Goal: Information Seeking & Learning: Learn about a topic

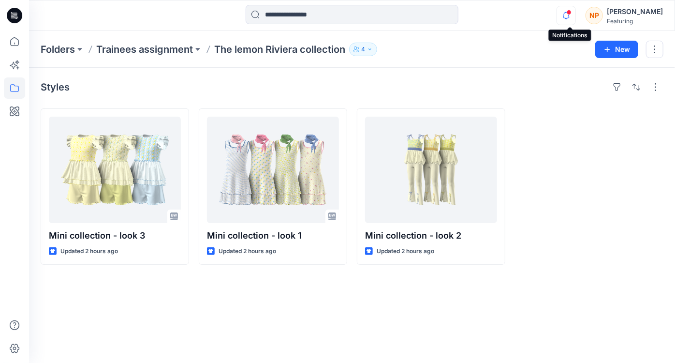
click at [575, 18] on icon "button" at bounding box center [566, 15] width 18 height 19
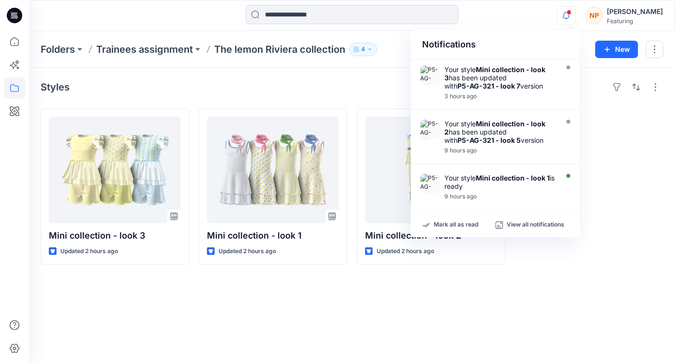
click at [568, 19] on icon "button" at bounding box center [566, 18] width 3 height 1
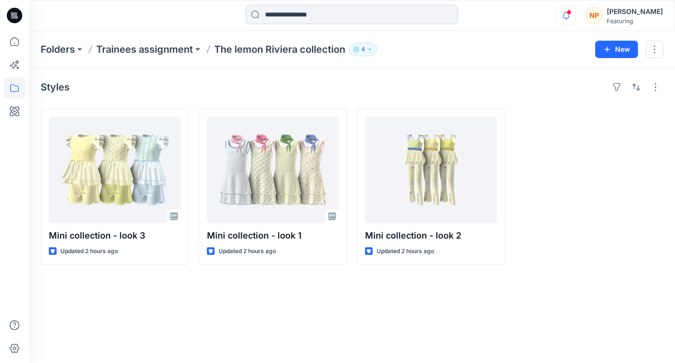
click at [568, 19] on icon "button" at bounding box center [566, 18] width 3 height 1
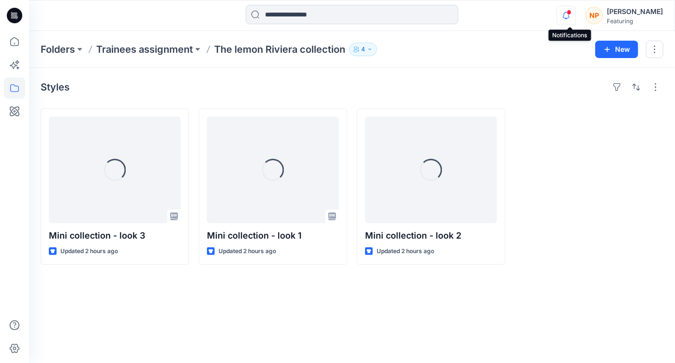
click at [569, 19] on icon "button" at bounding box center [566, 15] width 18 height 19
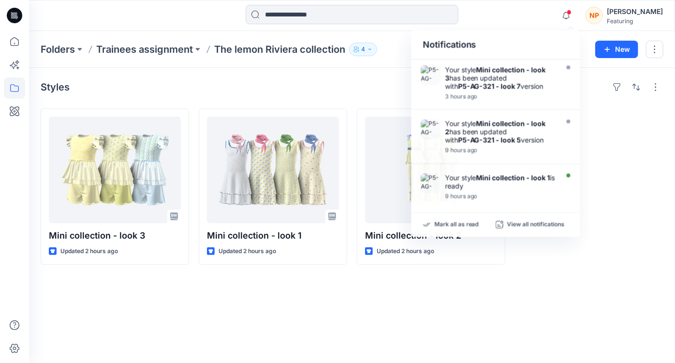
click at [383, 269] on div "Styles Mini collection - look 3 Updated 2 hours ago Mini collection - look 1 Up…" at bounding box center [352, 215] width 646 height 295
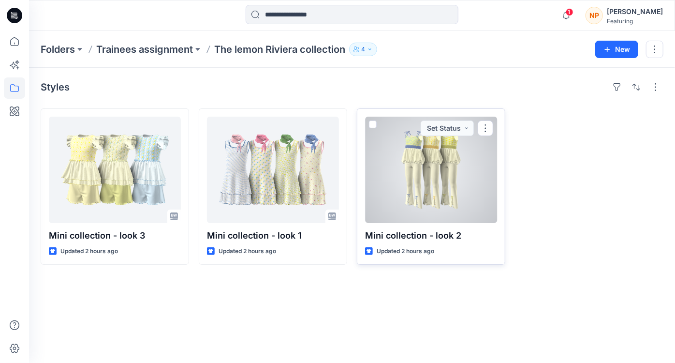
click at [452, 210] on div at bounding box center [431, 170] width 132 height 106
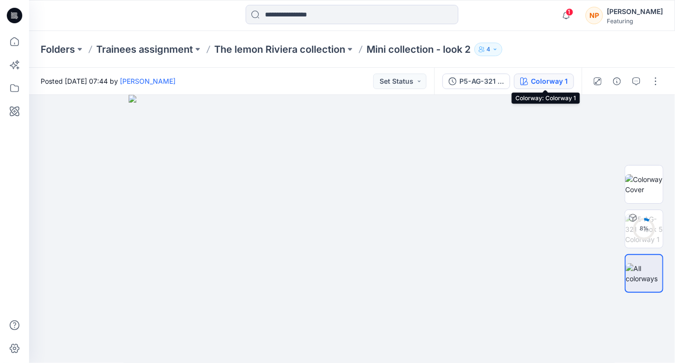
click at [533, 84] on div "Colorway 1" at bounding box center [549, 81] width 37 height 11
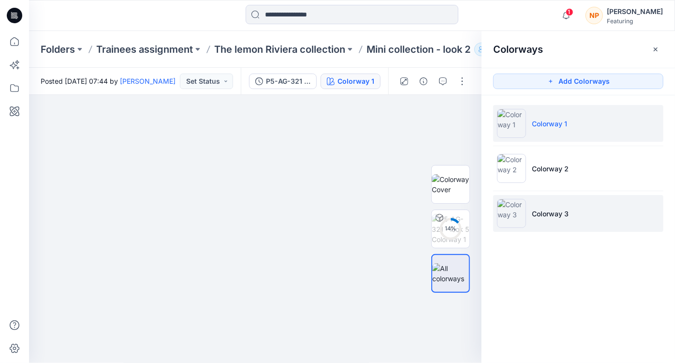
click at [552, 218] on li "Colorway 3" at bounding box center [579, 213] width 170 height 37
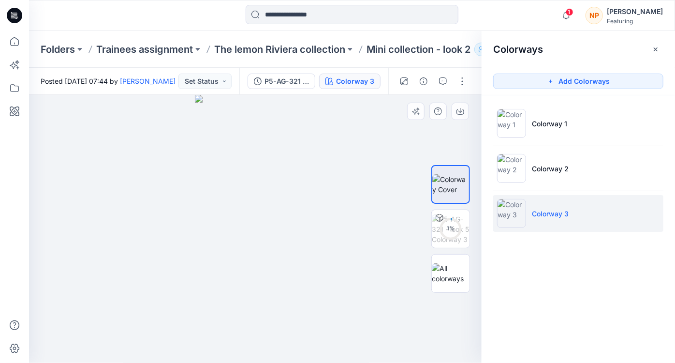
drag, startPoint x: 256, startPoint y: 132, endPoint x: 263, endPoint y: 192, distance: 60.3
click at [256, 227] on img at bounding box center [255, 229] width 121 height 269
click at [574, 20] on icon "button" at bounding box center [566, 15] width 18 height 19
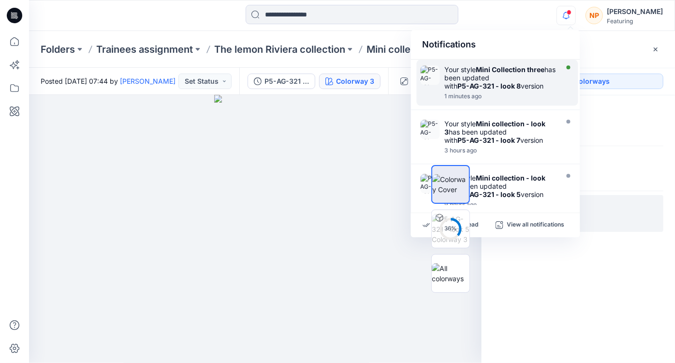
click at [505, 80] on div "Your style Mini Collection three has been updated with P5-AG-321 - look 8 versi…" at bounding box center [500, 77] width 111 height 25
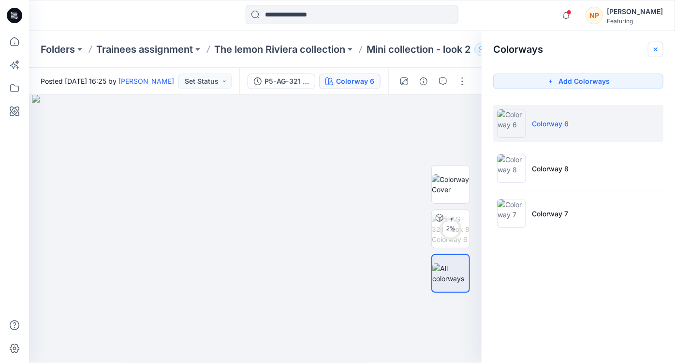
click at [655, 55] on button "button" at bounding box center [655, 49] width 15 height 15
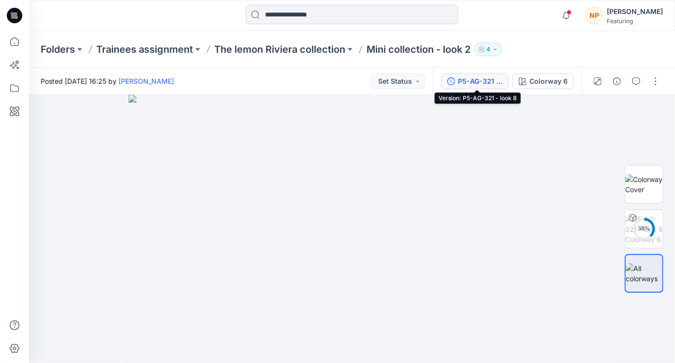
click at [485, 79] on div "P5-AG-321 - look 8" at bounding box center [480, 81] width 45 height 11
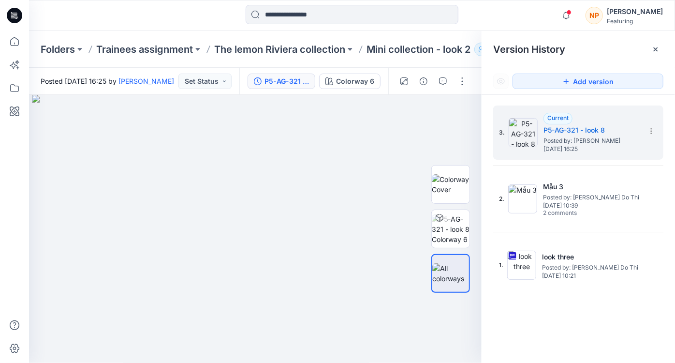
click at [398, 49] on p "Mini collection - look 2" at bounding box center [419, 50] width 104 height 14
click at [396, 49] on p "Mini collection - look 2" at bounding box center [419, 50] width 104 height 14
click at [567, 10] on icon "button" at bounding box center [566, 15] width 18 height 19
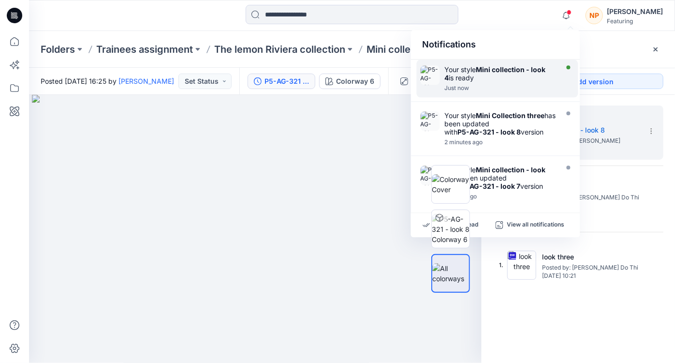
click at [530, 71] on strong "Mini collection - look 4" at bounding box center [495, 73] width 101 height 16
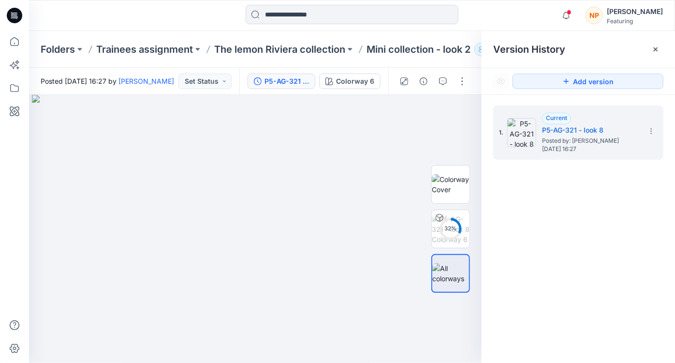
click at [417, 54] on p "Mini collection - look 2" at bounding box center [419, 50] width 104 height 14
click at [341, 51] on p "The lemon Riviera collection" at bounding box center [279, 50] width 131 height 14
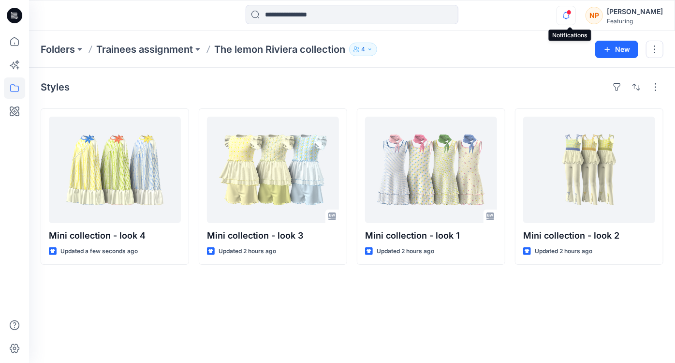
click at [575, 16] on icon "button" at bounding box center [566, 15] width 18 height 19
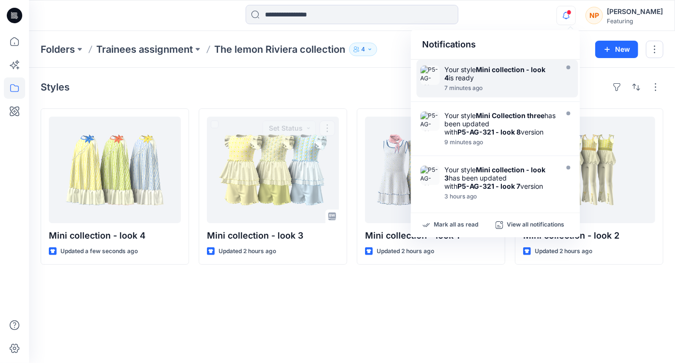
click at [306, 97] on div "Styles Mini collection - look 4 Updated a few seconds ago Mini collection - loo…" at bounding box center [352, 215] width 646 height 295
